Goal: Task Accomplishment & Management: Use online tool/utility

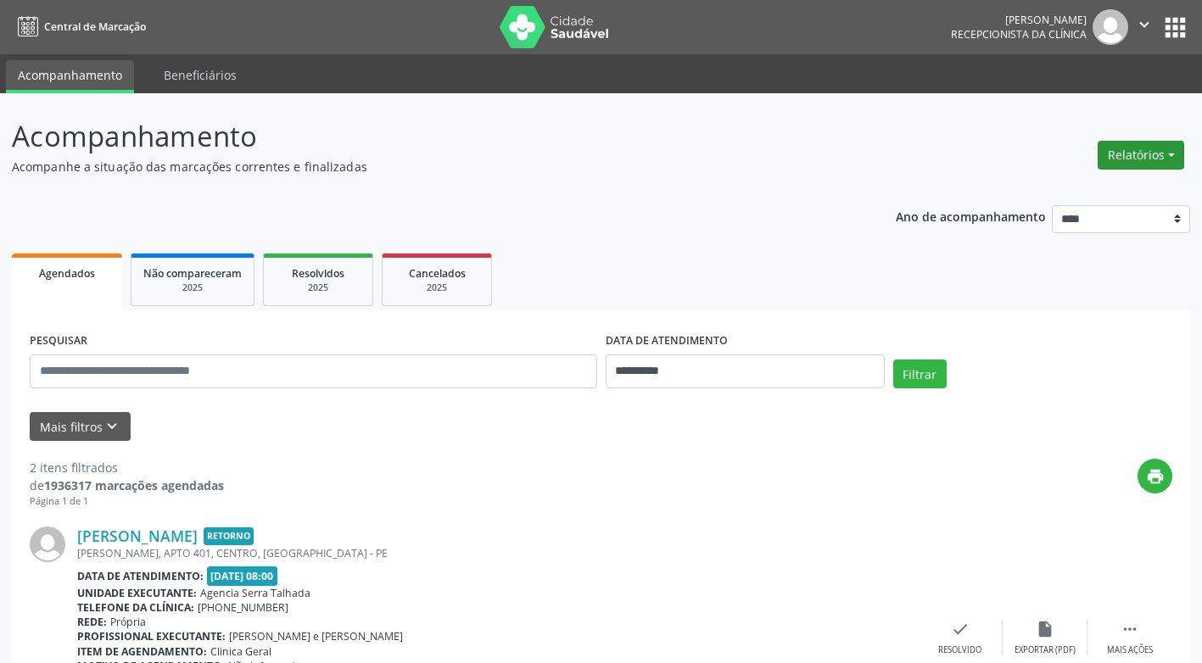
click at [1146, 153] on button "Relatórios" at bounding box center [1140, 155] width 86 height 29
click at [1074, 187] on link "Agendamentos" at bounding box center [1093, 192] width 182 height 24
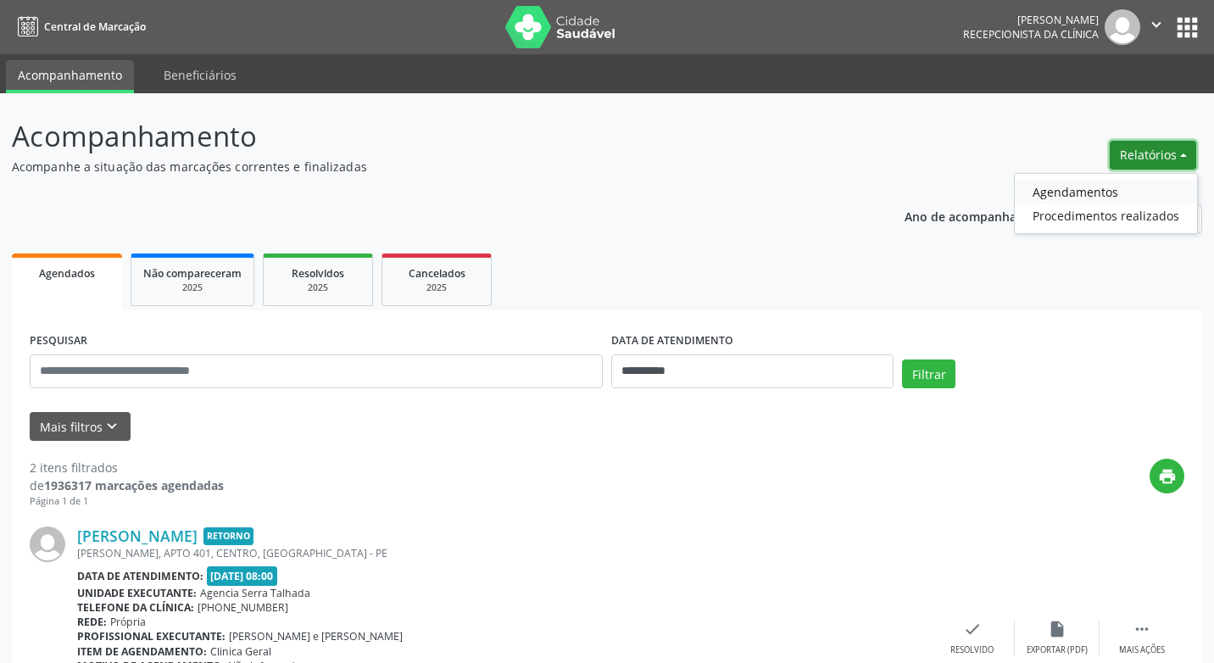
select select "*"
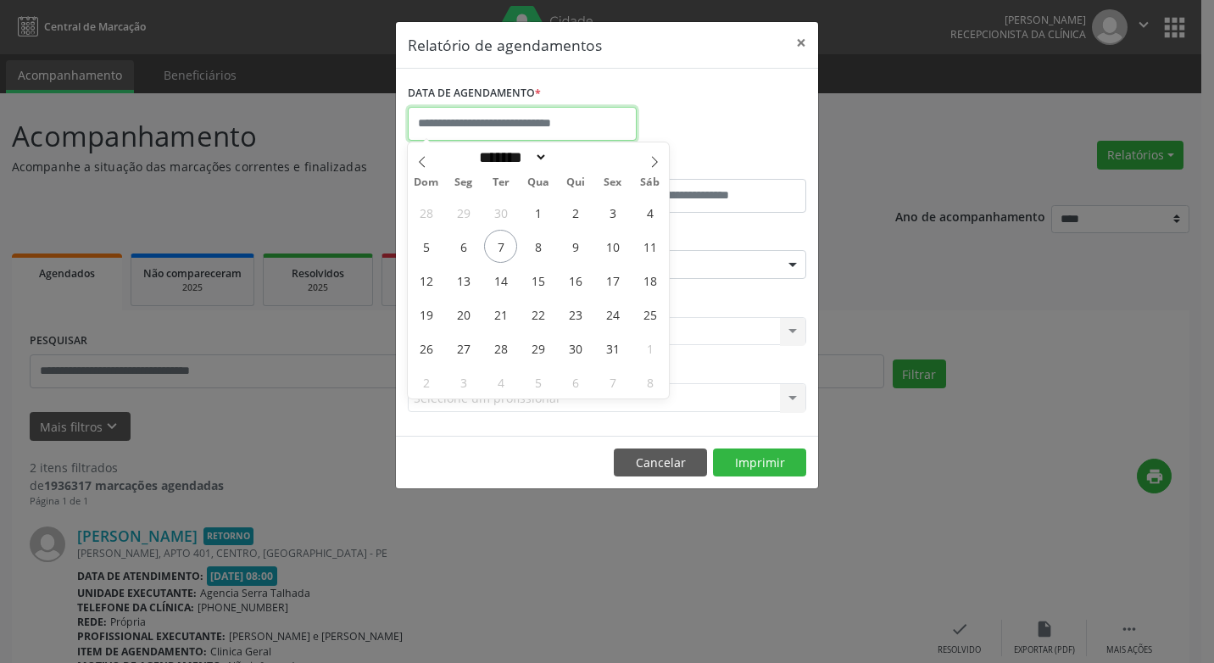
click at [496, 120] on input "text" at bounding box center [522, 124] width 229 height 34
click at [577, 244] on span "9" at bounding box center [575, 246] width 33 height 33
type input "**********"
click at [577, 244] on span "9" at bounding box center [575, 246] width 33 height 33
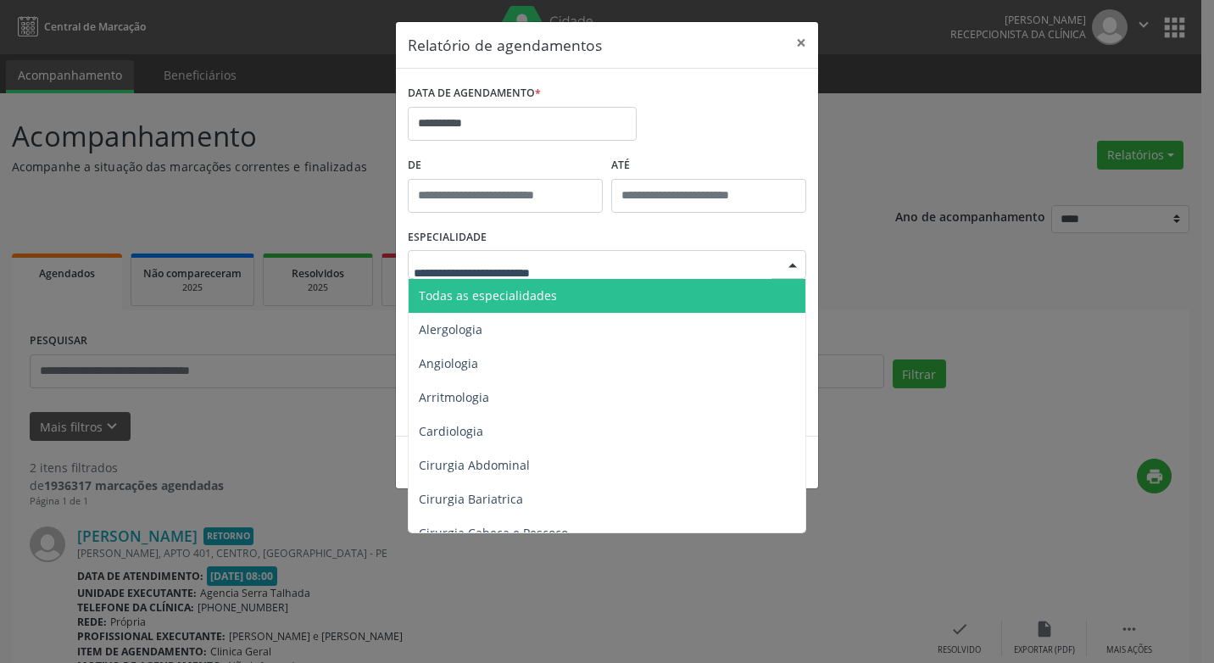
click at [784, 265] on div at bounding box center [792, 265] width 25 height 29
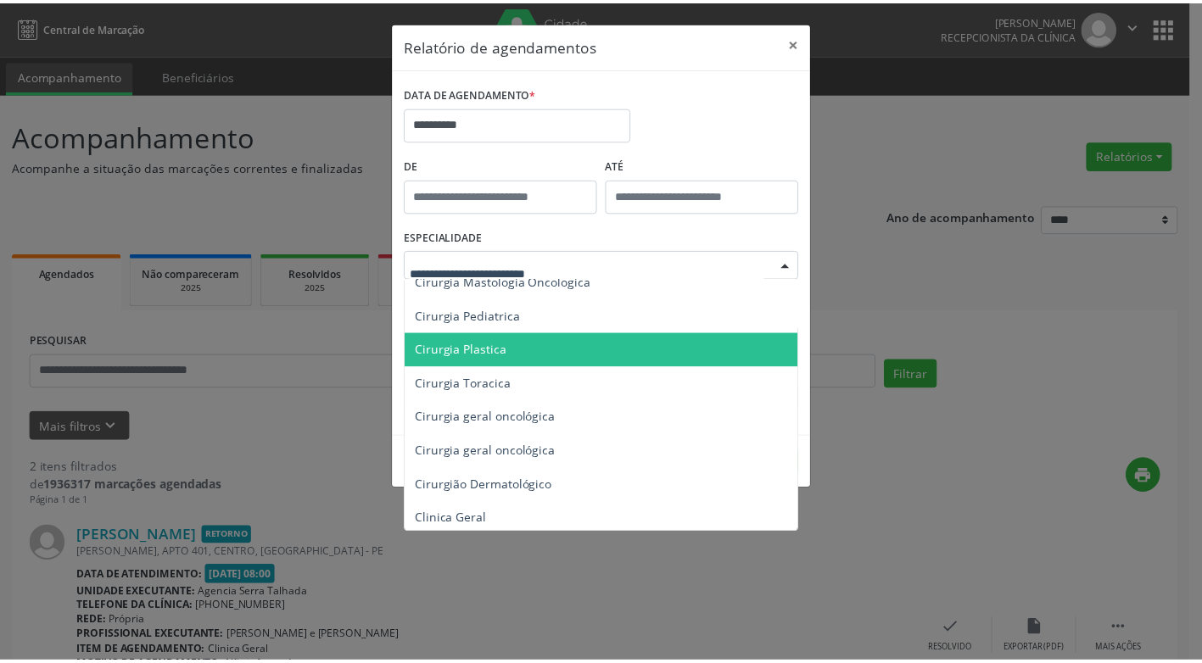
scroll to position [424, 0]
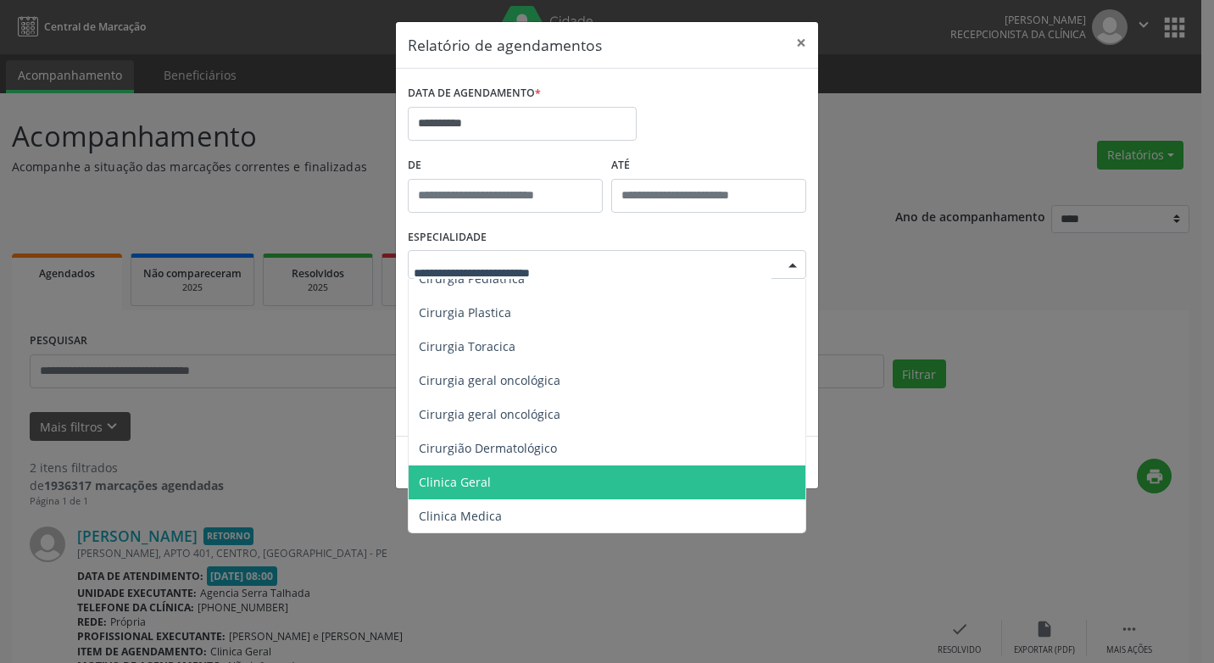
click at [641, 477] on span "Clinica Geral" at bounding box center [608, 483] width 399 height 34
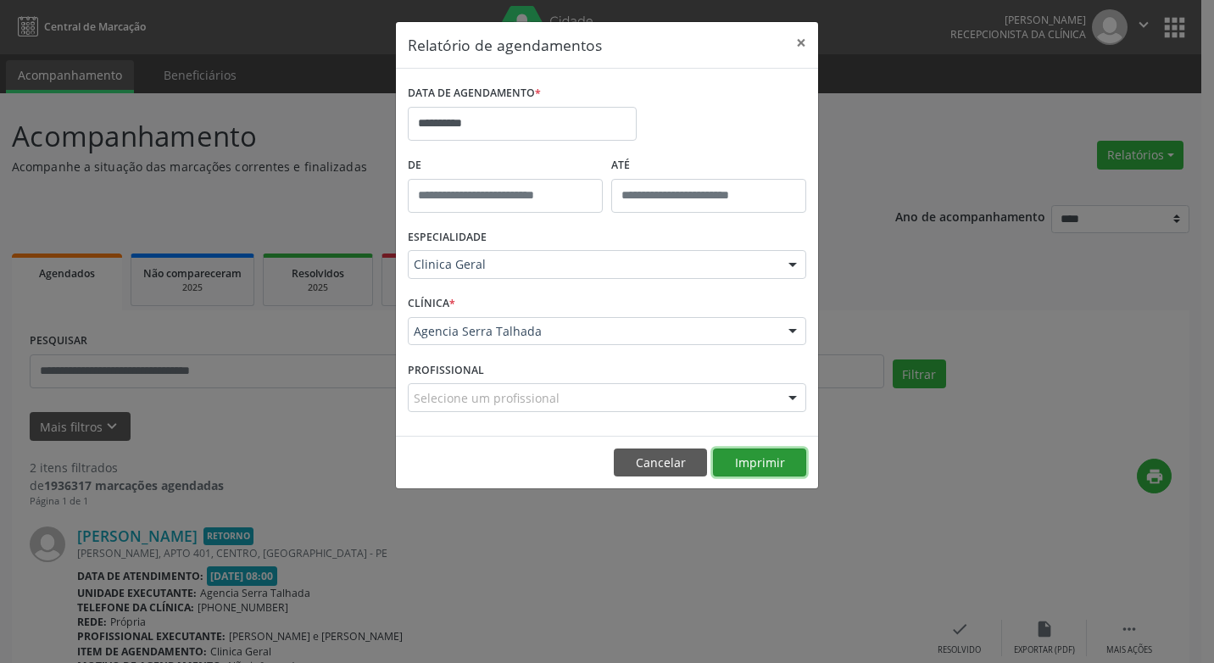
click at [750, 462] on button "Imprimir" at bounding box center [759, 463] width 93 height 29
click at [805, 40] on button "×" at bounding box center [801, 43] width 34 height 42
